Goal: Find specific page/section: Find specific page/section

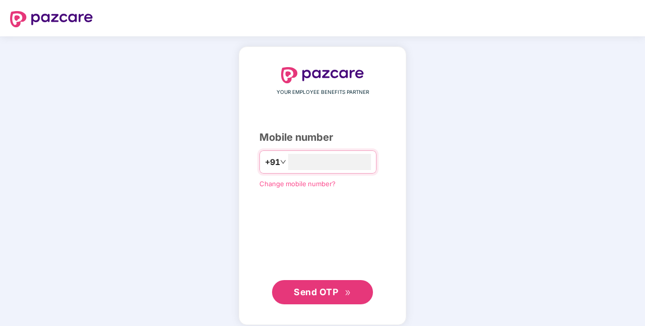
type input "**********"
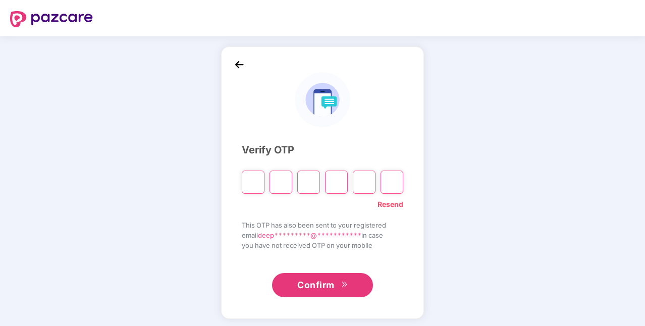
type input "*"
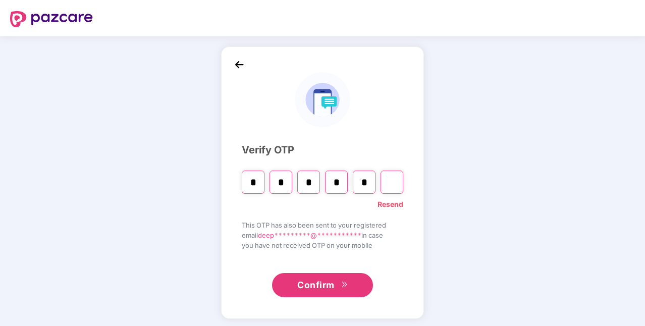
type input "*"
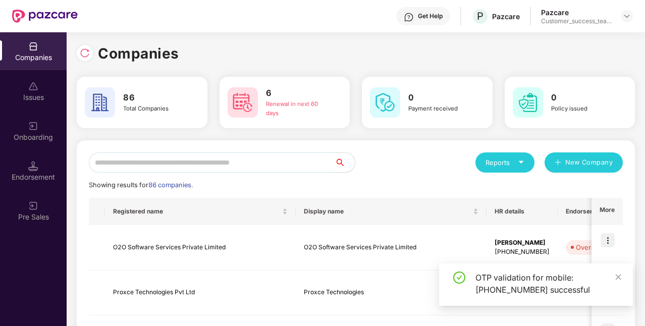
click at [162, 167] on input "text" at bounding box center [212, 162] width 246 height 20
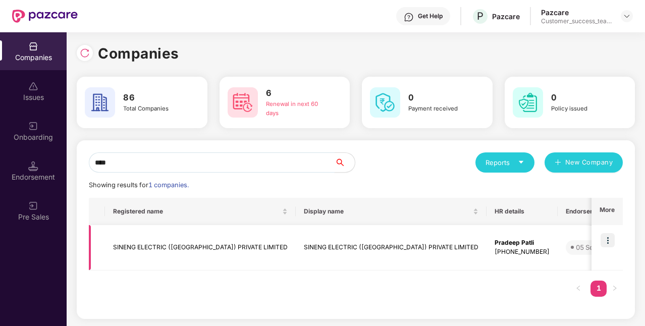
type input "****"
click at [607, 240] on img at bounding box center [607, 240] width 14 height 14
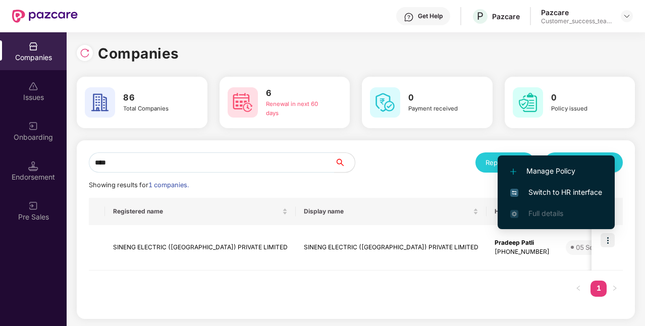
click at [547, 188] on span "Switch to HR interface" at bounding box center [556, 192] width 92 height 11
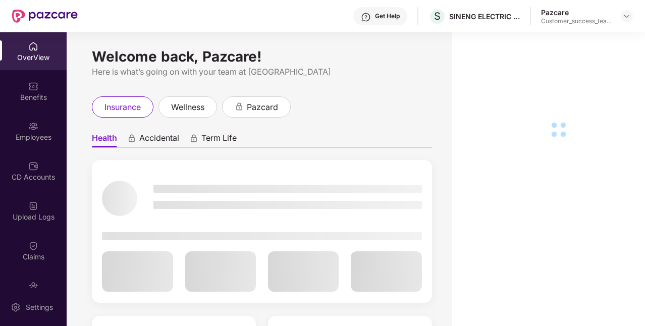
scroll to position [63, 0]
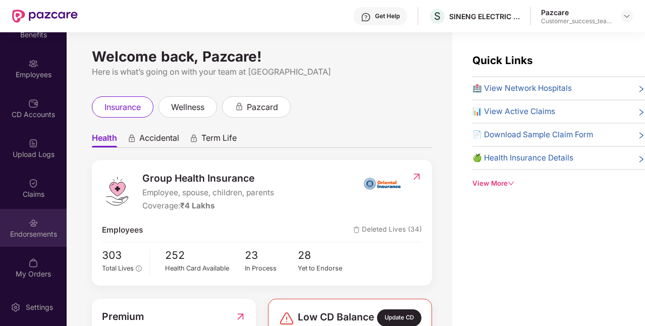
click at [40, 231] on div "Endorsements" at bounding box center [33, 234] width 67 height 10
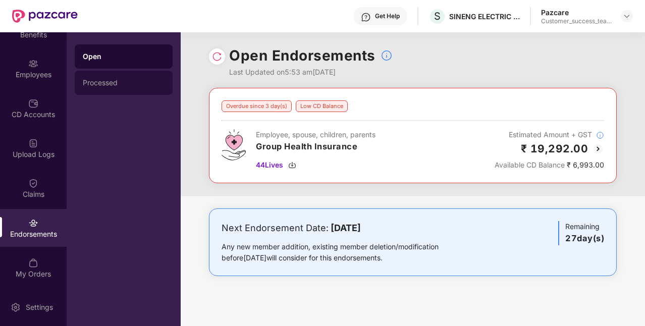
click at [112, 86] on div "Processed" at bounding box center [124, 83] width 82 height 8
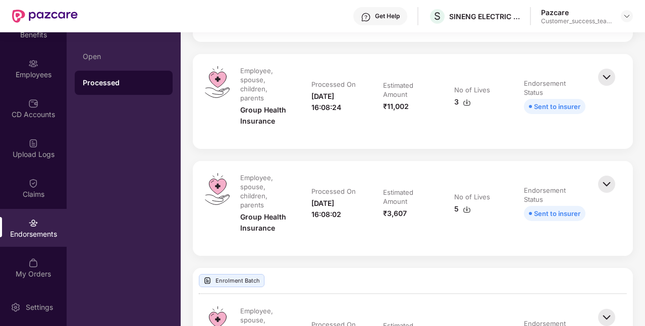
scroll to position [308, 0]
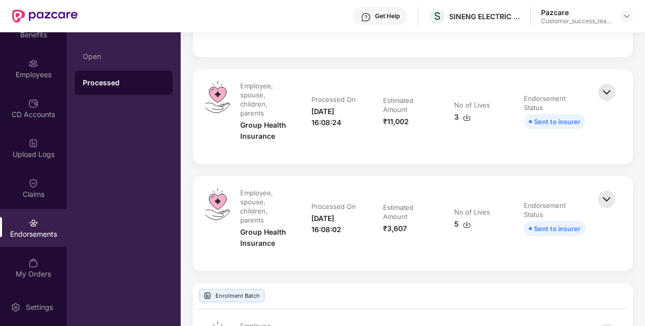
click at [463, 225] on img at bounding box center [466, 224] width 8 height 8
click at [462, 116] on img at bounding box center [466, 117] width 8 height 8
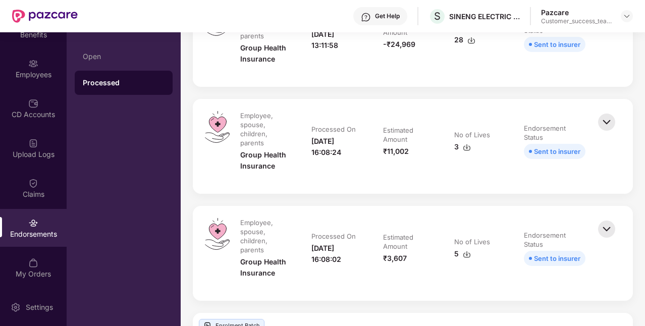
scroll to position [277, 0]
click at [603, 121] on img at bounding box center [606, 122] width 22 height 22
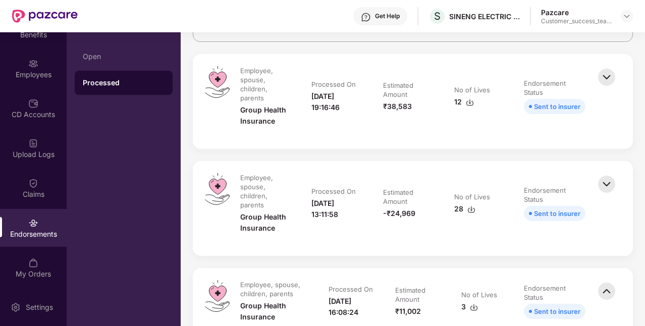
scroll to position [108, 0]
click at [472, 210] on img at bounding box center [471, 210] width 8 height 8
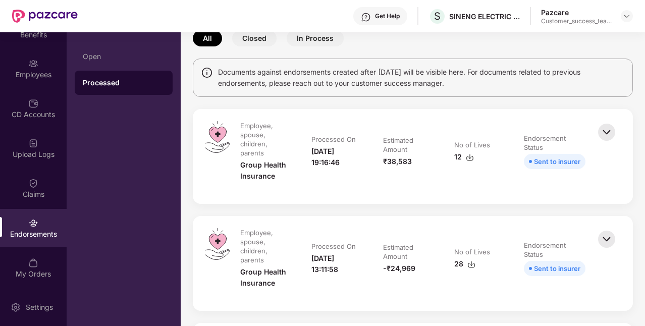
scroll to position [53, 0]
click at [466, 155] on img at bounding box center [469, 158] width 8 height 8
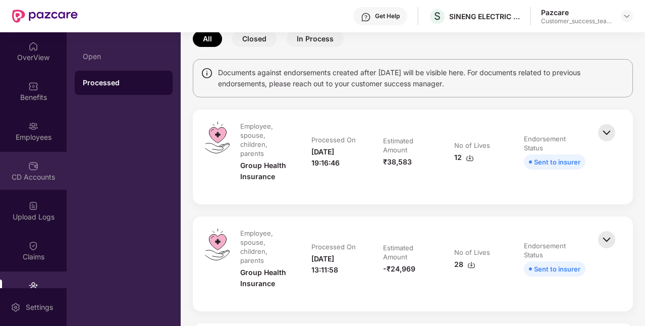
scroll to position [3, 0]
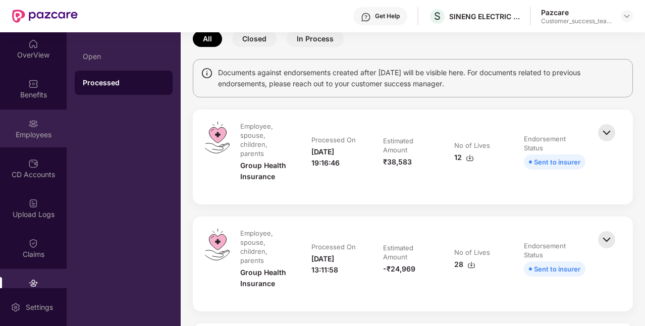
click at [32, 119] on img at bounding box center [33, 124] width 10 height 10
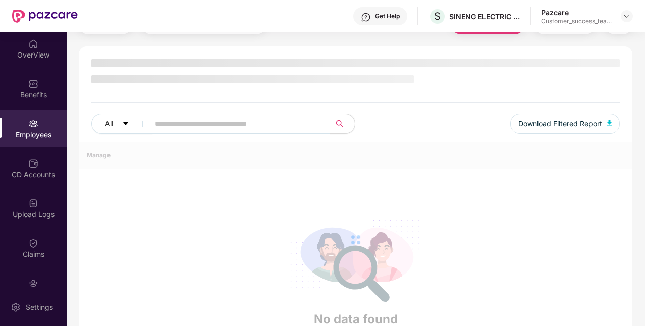
scroll to position [53, 0]
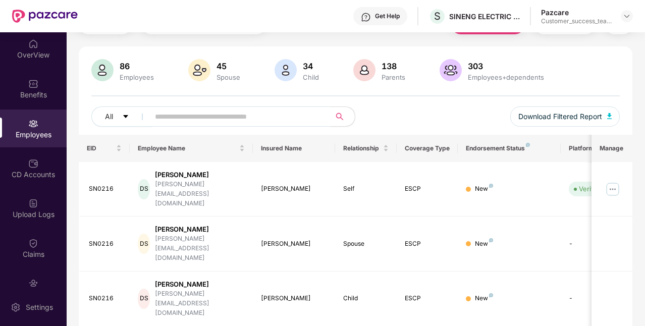
click at [253, 116] on input "text" at bounding box center [236, 116] width 162 height 15
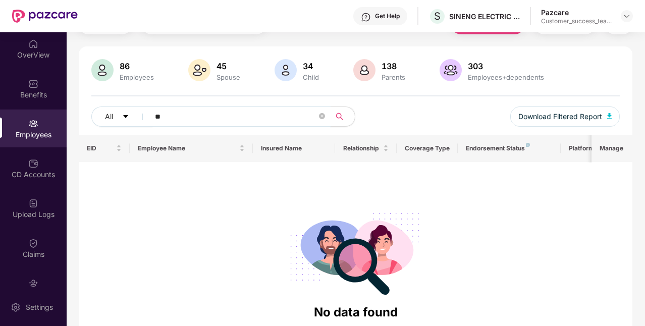
type input "*"
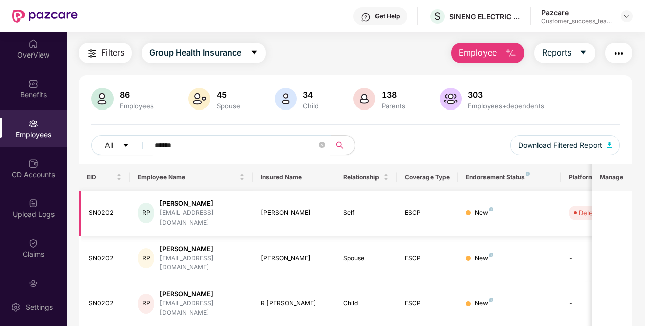
scroll to position [24, 0]
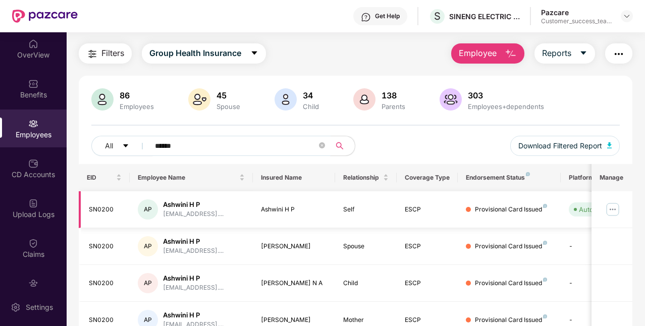
type input "******"
